Goal: Task Accomplishment & Management: Use online tool/utility

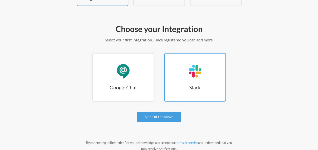
scroll to position [51, 0]
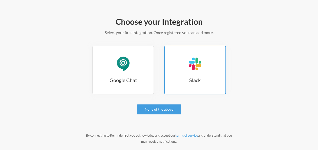
click at [182, 76] on link "Slack Slack" at bounding box center [195, 70] width 62 height 49
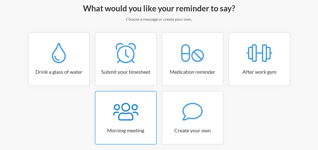
scroll to position [76, 0]
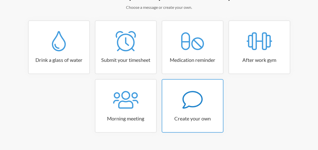
click at [194, 96] on icon at bounding box center [192, 100] width 20 height 20
select select "09:30:00"
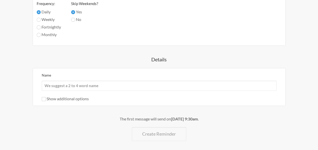
scroll to position [294, 0]
click at [148, 88] on input "Name" at bounding box center [159, 85] width 235 height 10
type input "s"
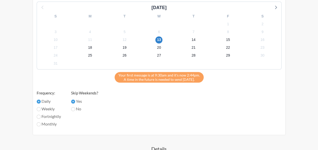
scroll to position [187, 0]
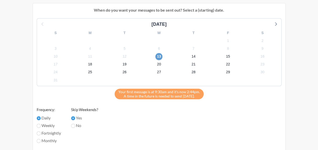
type input "SHIP PACKAGES"
click at [159, 55] on span "13" at bounding box center [158, 56] width 7 height 7
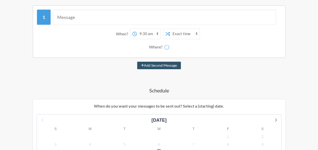
scroll to position [61, 0]
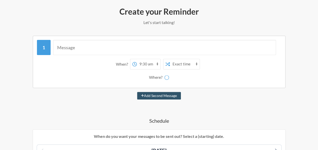
click at [158, 64] on select "12:00 am 12:15 am 12:30 am 12:45 am 1:00 am 1:15 am 1:30 am 1:45 am 2:00 am 2:1…" at bounding box center [149, 64] width 24 height 10
select select "15:45:00"
click at [137, 59] on select "12:00 am 12:15 am 12:30 am 12:45 am 1:00 am 1:15 am 1:30 am 1:45 am 2:00 am 2:1…" at bounding box center [149, 64] width 24 height 10
click at [172, 66] on select "Exact time Random time" at bounding box center [185, 64] width 30 height 10
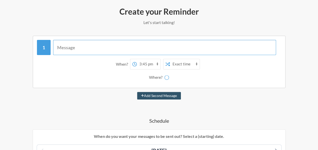
click at [80, 49] on input "text" at bounding box center [164, 47] width 223 height 15
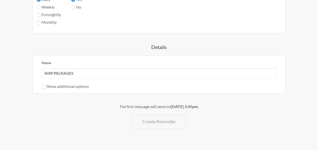
scroll to position [300, 0]
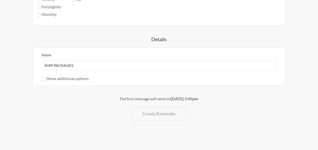
type input "SHIP PACKAGES DOWNSTAIRS"
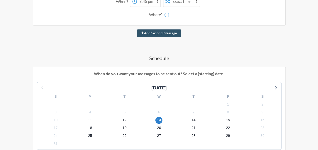
scroll to position [22, 0]
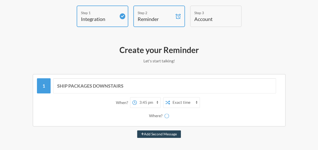
click at [155, 134] on button "Add Second Message" at bounding box center [159, 135] width 44 height 8
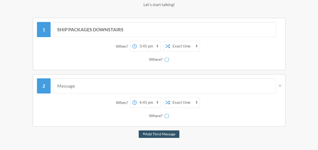
scroll to position [123, 0]
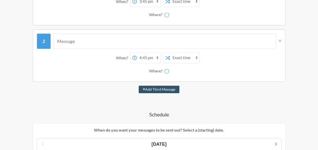
click at [144, 57] on select "12:00 am 12:15 am 12:30 am 12:45 am 1:00 am 1:15 am 1:30 am 1:45 am 2:00 am 2:1…" at bounding box center [149, 58] width 24 height 10
select select "15:30:00"
click at [137, 53] on select "12:00 am 12:15 am 12:30 am 12:45 am 1:00 am 1:15 am 1:30 am 1:45 am 2:00 am 2:1…" at bounding box center [149, 58] width 24 height 10
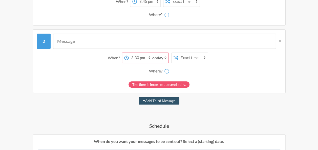
click at [165, 57] on strong "day 2" at bounding box center [162, 57] width 10 height 5
drag, startPoint x: 165, startPoint y: 57, endPoint x: 160, endPoint y: 58, distance: 5.9
click at [160, 58] on strong "day 2" at bounding box center [162, 57] width 10 height 5
click at [279, 42] on icon at bounding box center [279, 40] width 3 height 3
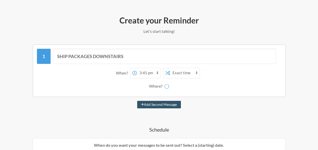
scroll to position [22, 0]
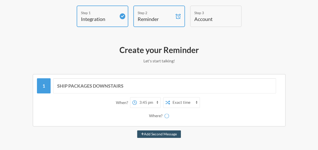
click at [207, 17] on h4 "Account" at bounding box center [211, 18] width 35 height 7
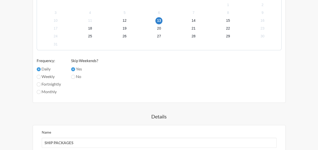
scroll to position [300, 0]
